Goal: Check status: Check status

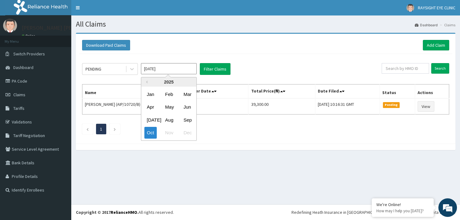
click at [166, 68] on input "Oct 2025" at bounding box center [169, 68] width 56 height 11
click at [188, 123] on div "Sep" at bounding box center [187, 119] width 12 height 11
type input "Sep 2025"
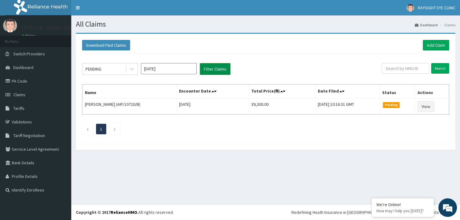
click at [219, 70] on button "Filter Claims" at bounding box center [215, 69] width 31 height 12
click at [216, 68] on button "Filter Claims" at bounding box center [215, 69] width 31 height 12
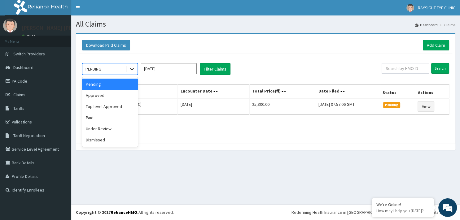
click at [131, 68] on icon at bounding box center [132, 69] width 6 height 6
click at [113, 94] on div "Approved" at bounding box center [110, 95] width 56 height 11
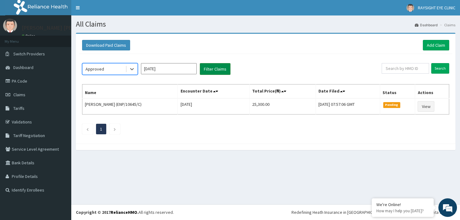
click at [214, 70] on button "Filter Claims" at bounding box center [215, 69] width 31 height 12
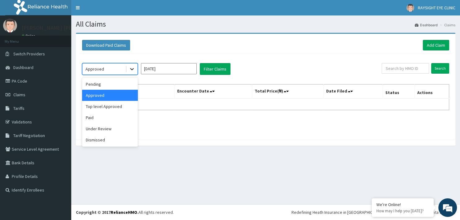
click at [134, 70] on icon at bounding box center [132, 69] width 6 height 6
click at [110, 108] on div "Top level Approved" at bounding box center [110, 106] width 56 height 11
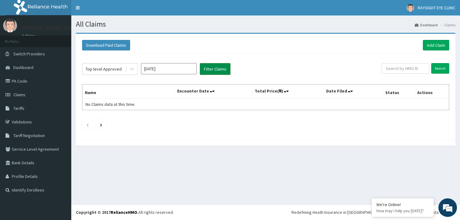
click at [219, 69] on button "Filter Claims" at bounding box center [215, 69] width 31 height 12
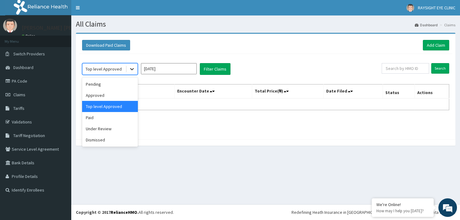
click at [133, 69] on icon at bounding box center [132, 69] width 4 height 2
click at [109, 118] on div "Paid" at bounding box center [110, 117] width 56 height 11
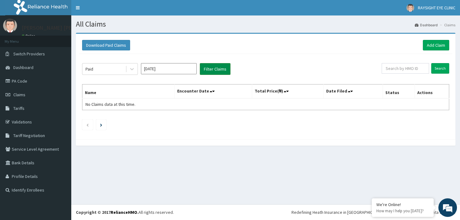
click at [221, 71] on button "Filter Claims" at bounding box center [215, 69] width 31 height 12
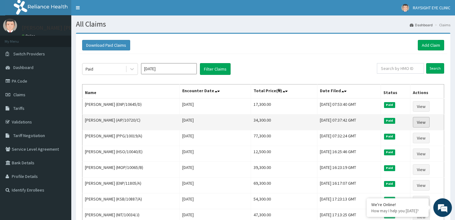
click at [422, 121] on link "View" at bounding box center [421, 122] width 17 height 11
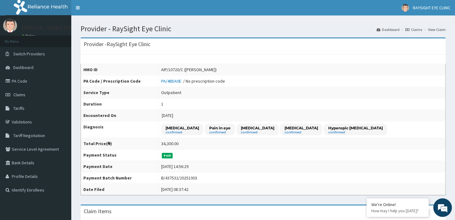
drag, startPoint x: 459, startPoint y: 3, endPoint x: 237, endPoint y: 94, distance: 240.0
click at [24, 95] on span "Claims" at bounding box center [19, 95] width 12 height 6
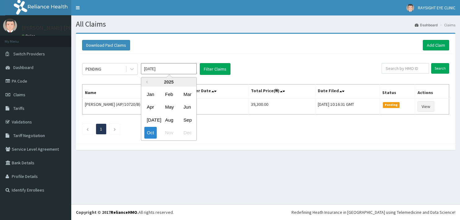
click at [182, 69] on input "[DATE]" at bounding box center [169, 68] width 56 height 11
click at [190, 119] on div "Sep" at bounding box center [187, 119] width 12 height 11
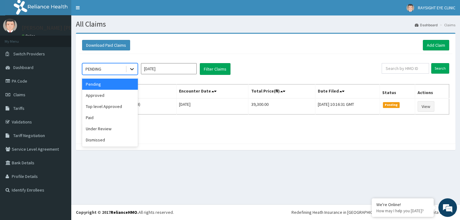
click at [132, 69] on icon at bounding box center [132, 69] width 4 height 2
click at [108, 114] on div "Paid" at bounding box center [110, 117] width 56 height 11
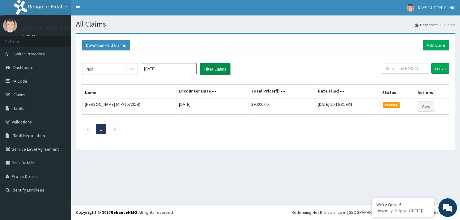
click at [212, 69] on button "Filter Claims" at bounding box center [215, 69] width 31 height 12
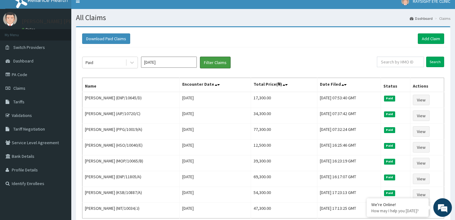
scroll to position [5, 0]
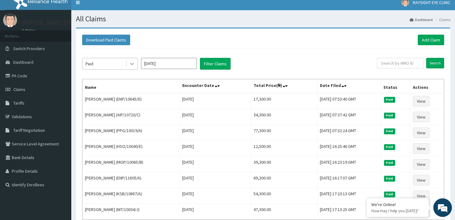
click at [133, 63] on icon at bounding box center [132, 64] width 4 height 2
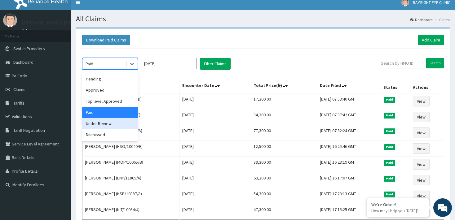
click at [97, 125] on div "Under Review" at bounding box center [110, 123] width 56 height 11
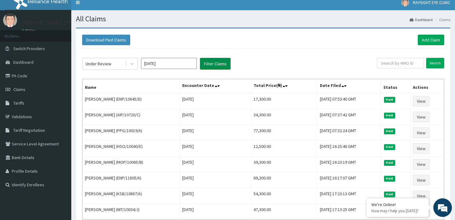
click at [213, 64] on button "Filter Claims" at bounding box center [215, 64] width 31 height 12
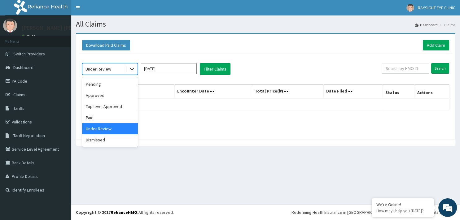
click at [132, 69] on icon at bounding box center [132, 69] width 6 height 6
click at [105, 144] on div "Dismissed" at bounding box center [110, 139] width 56 height 11
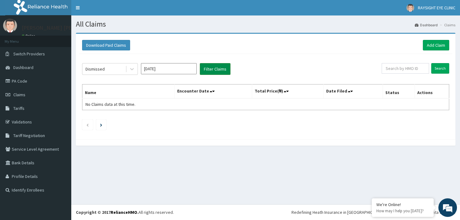
click at [220, 70] on button "Filter Claims" at bounding box center [215, 69] width 31 height 12
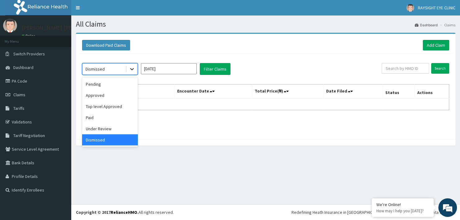
click at [133, 71] on icon at bounding box center [132, 69] width 6 height 6
click at [115, 86] on div "Pending" at bounding box center [110, 84] width 56 height 11
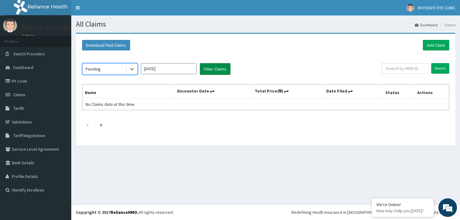
click at [209, 69] on button "Filter Claims" at bounding box center [215, 69] width 31 height 12
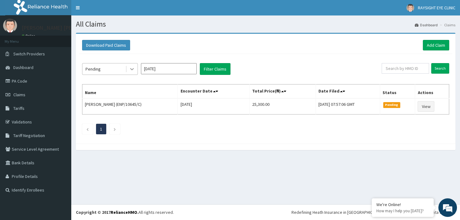
click at [132, 69] on icon at bounding box center [132, 69] width 4 height 2
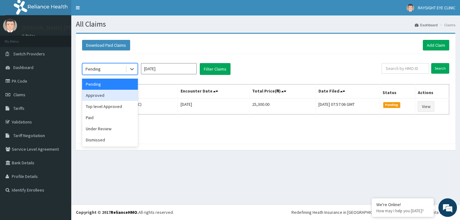
click at [116, 94] on div "Approved" at bounding box center [110, 95] width 56 height 11
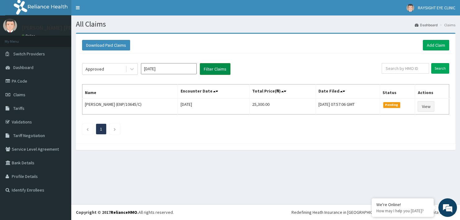
click at [214, 69] on button "Filter Claims" at bounding box center [215, 69] width 31 height 12
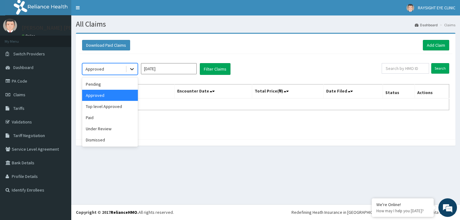
click at [131, 68] on icon at bounding box center [132, 69] width 6 height 6
click at [92, 120] on div "Paid" at bounding box center [110, 117] width 56 height 11
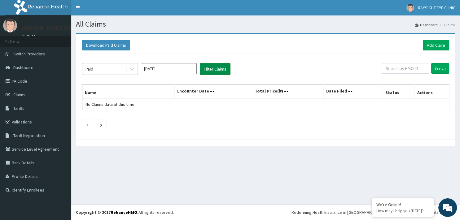
click at [215, 70] on button "Filter Claims" at bounding box center [215, 69] width 31 height 12
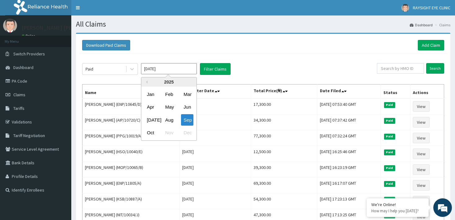
click at [184, 70] on input "Sep 2025" at bounding box center [169, 68] width 56 height 11
click at [170, 121] on div "Aug" at bounding box center [169, 119] width 12 height 11
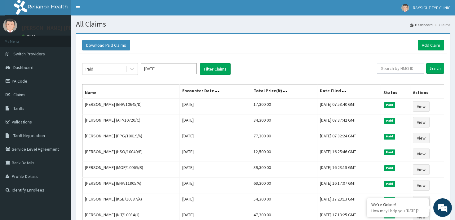
type input "Aug 2025"
click at [216, 72] on button "Filter Claims" at bounding box center [215, 69] width 31 height 12
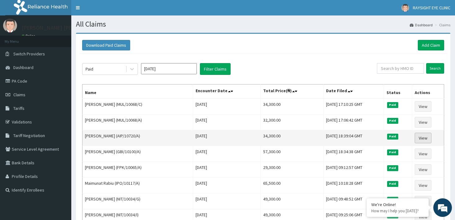
click at [426, 138] on link "View" at bounding box center [422, 138] width 17 height 11
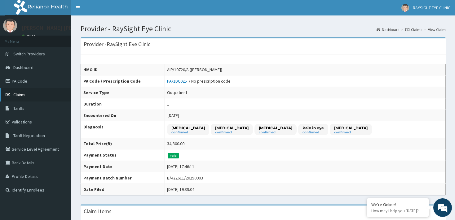
click at [21, 92] on link "Claims" at bounding box center [35, 95] width 71 height 14
